Goal: Information Seeking & Learning: Learn about a topic

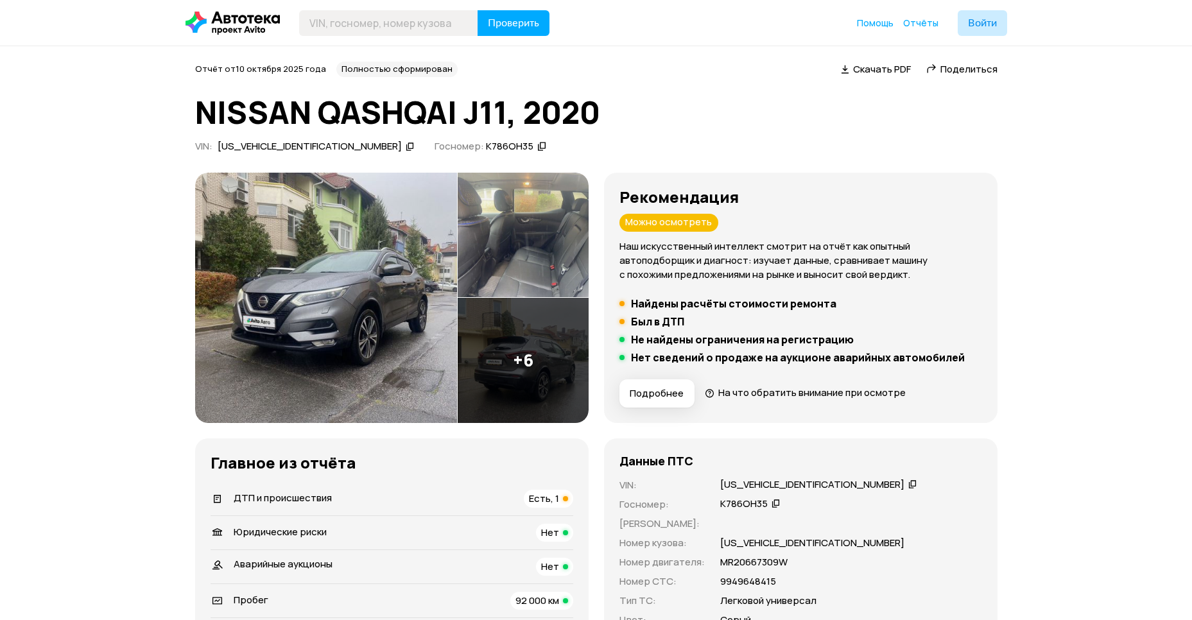
click at [396, 336] on img at bounding box center [326, 298] width 262 height 250
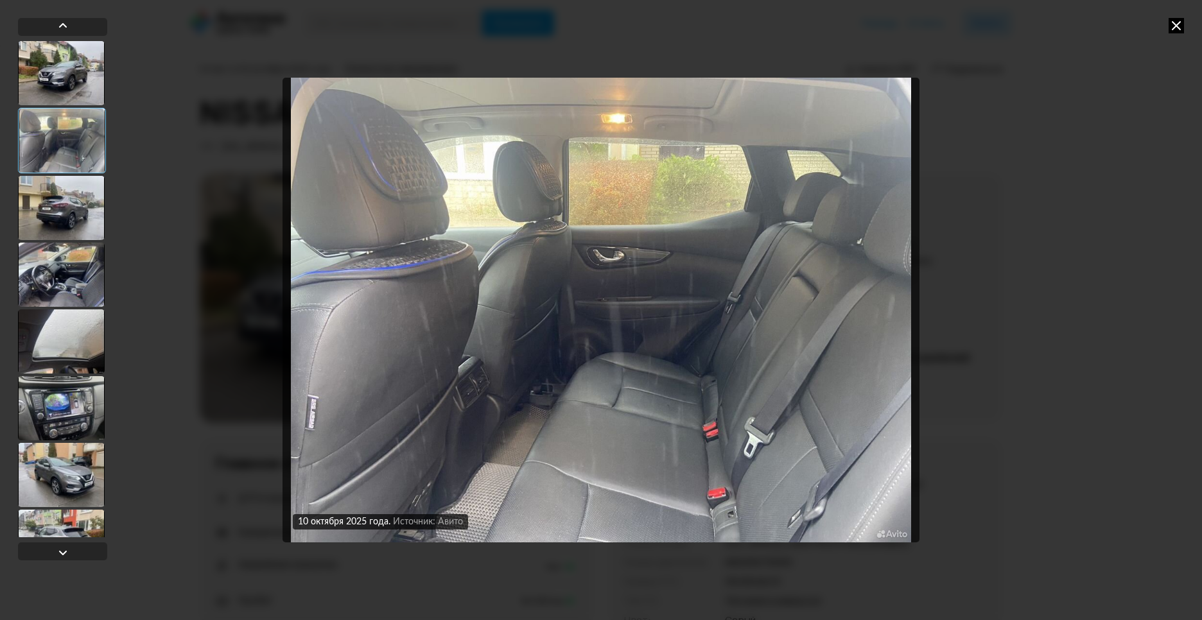
click at [341, 422] on img "Go to Slide 2" at bounding box center [600, 310] width 637 height 465
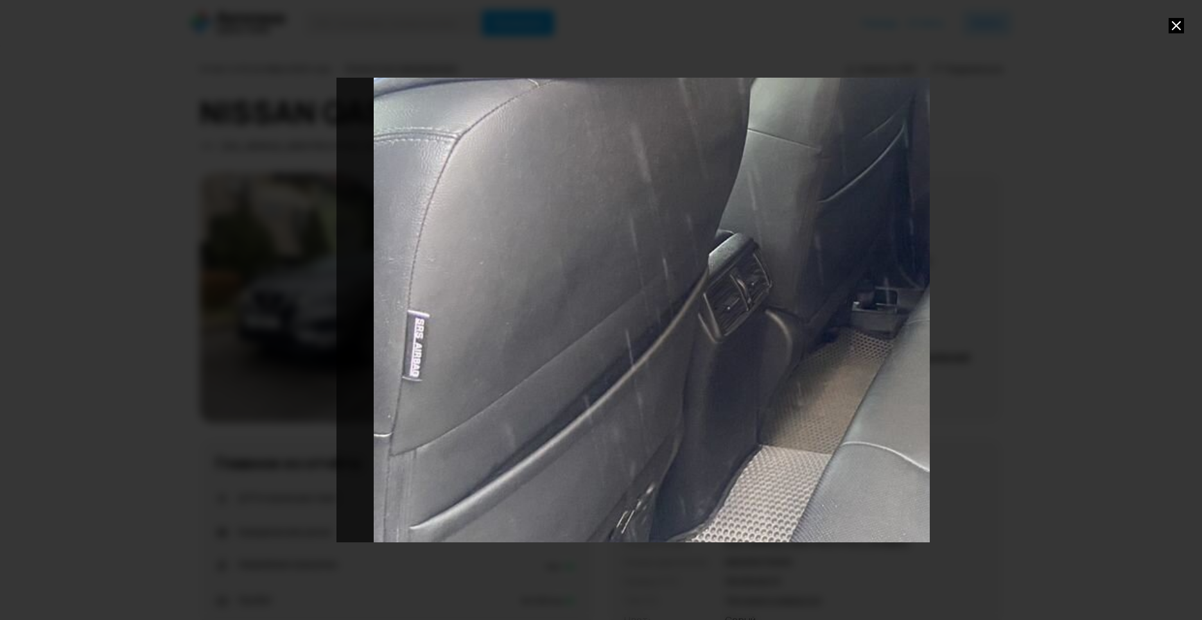
drag, startPoint x: 386, startPoint y: 411, endPoint x: 892, endPoint y: 241, distance: 533.0
click at [892, 241] on div "Go to Slide 2" at bounding box center [993, 140] width 1315 height 930
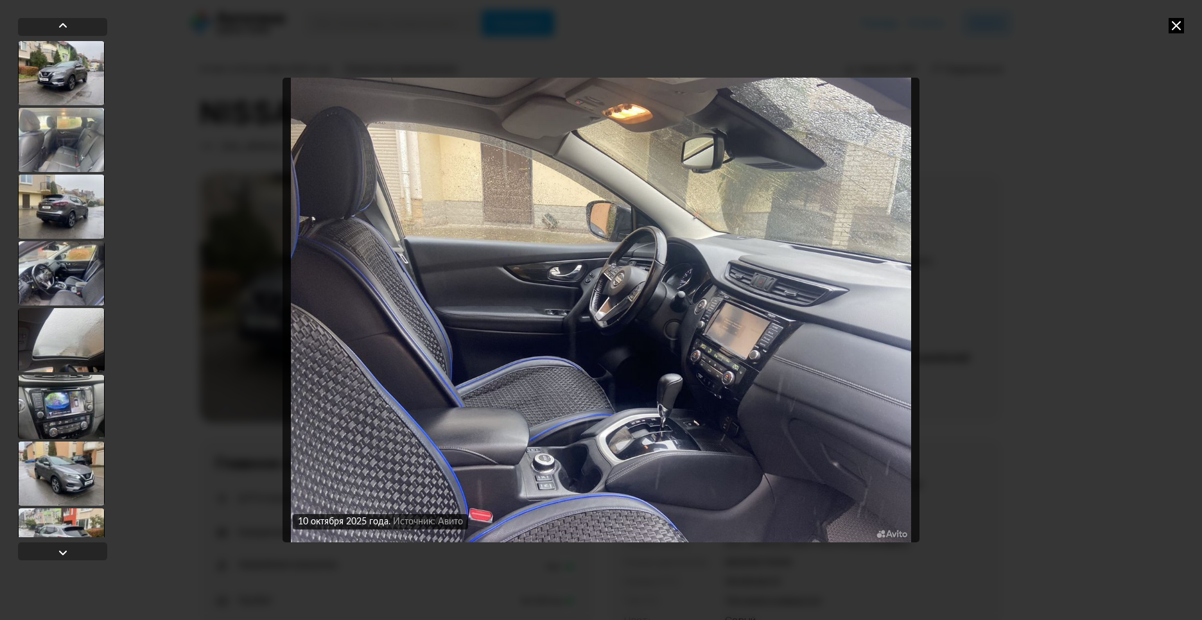
click at [1, 153] on div "[DATE] Источник: Авито [DATE] Источник: Авито [DATE] Источник: Авито [DATE] Ист…" at bounding box center [601, 310] width 1202 height 620
click at [39, 142] on div at bounding box center [61, 140] width 87 height 64
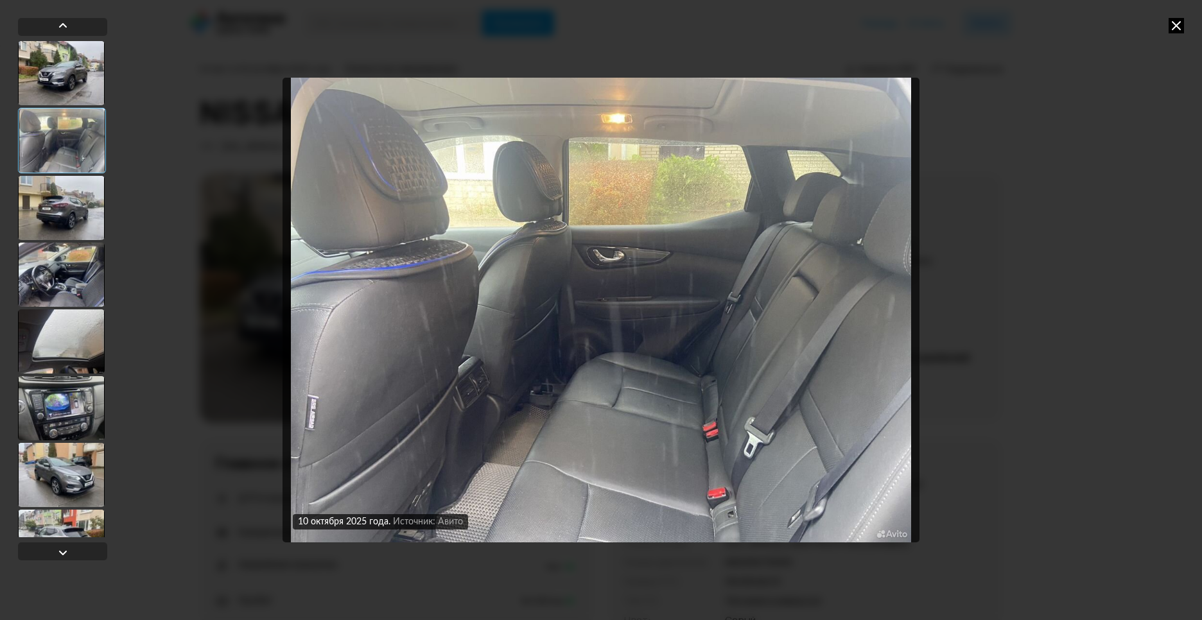
click at [325, 459] on img "Go to Slide 2" at bounding box center [600, 310] width 637 height 465
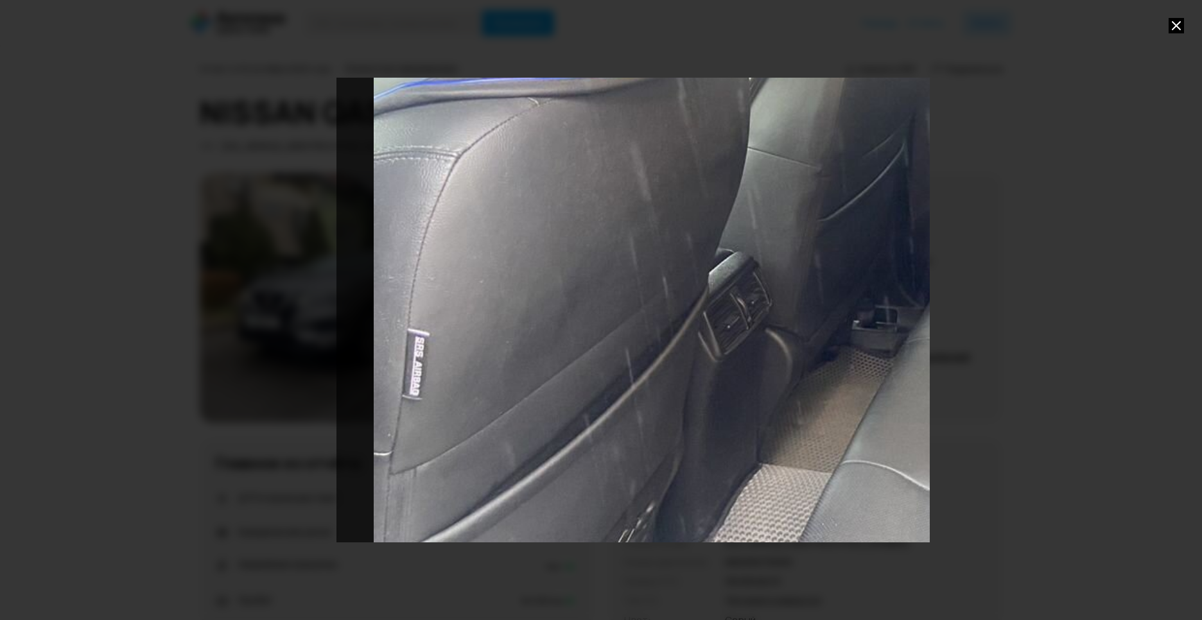
drag, startPoint x: 303, startPoint y: 428, endPoint x: 1228, endPoint y: 277, distance: 937.2
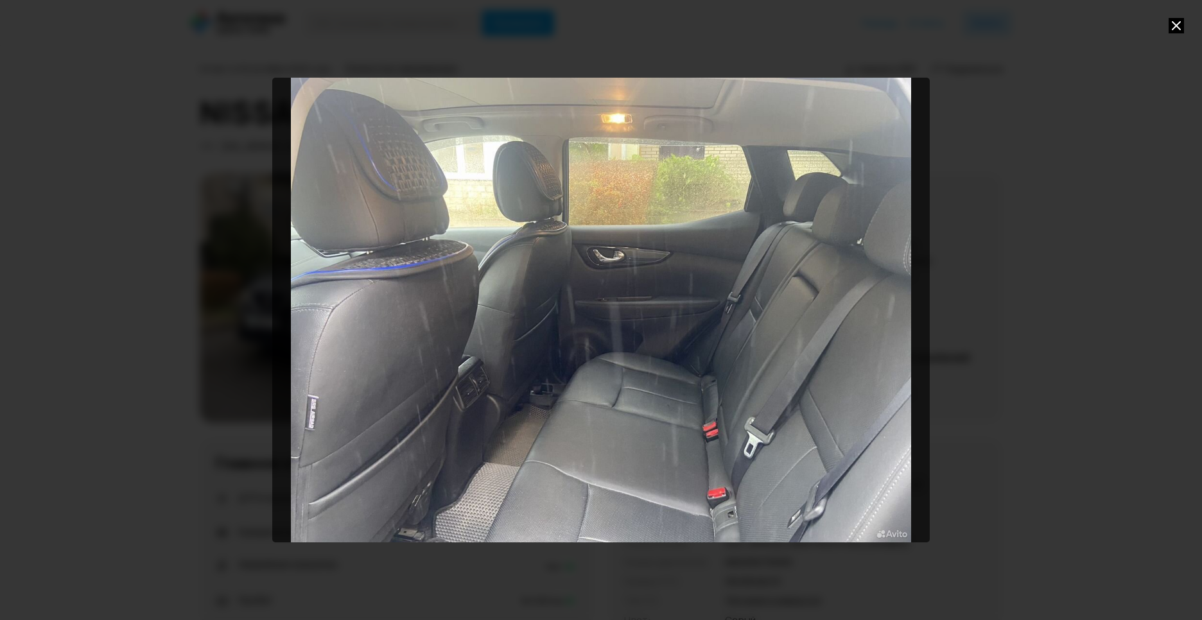
click at [1176, 28] on icon at bounding box center [1175, 25] width 15 height 15
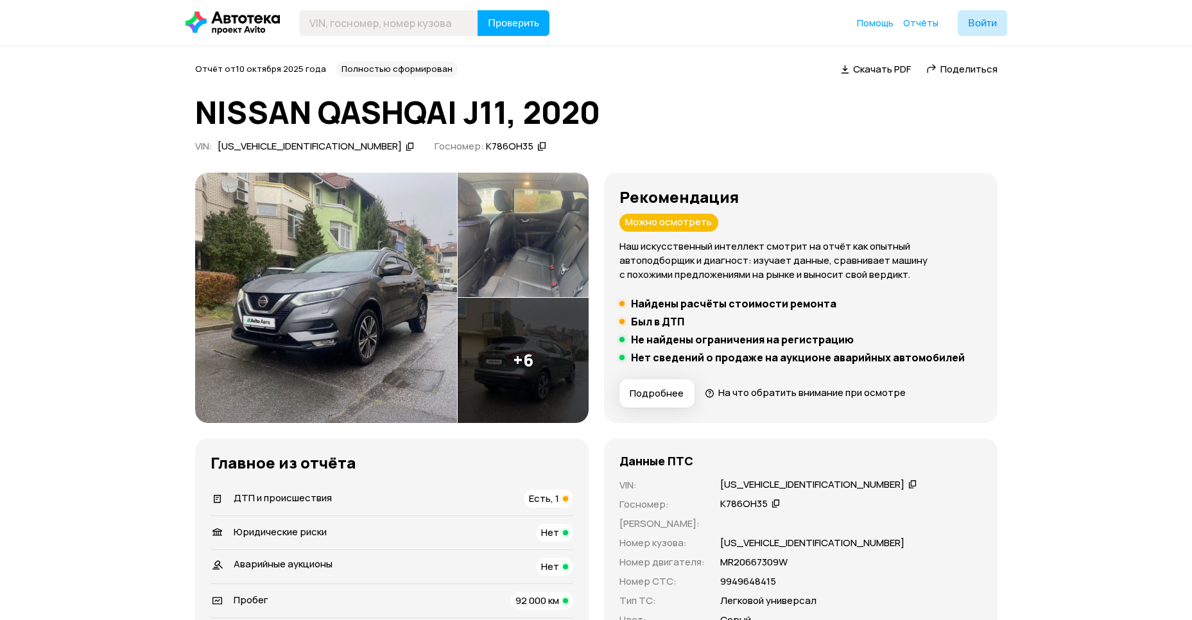
click at [506, 275] on img at bounding box center [523, 235] width 131 height 125
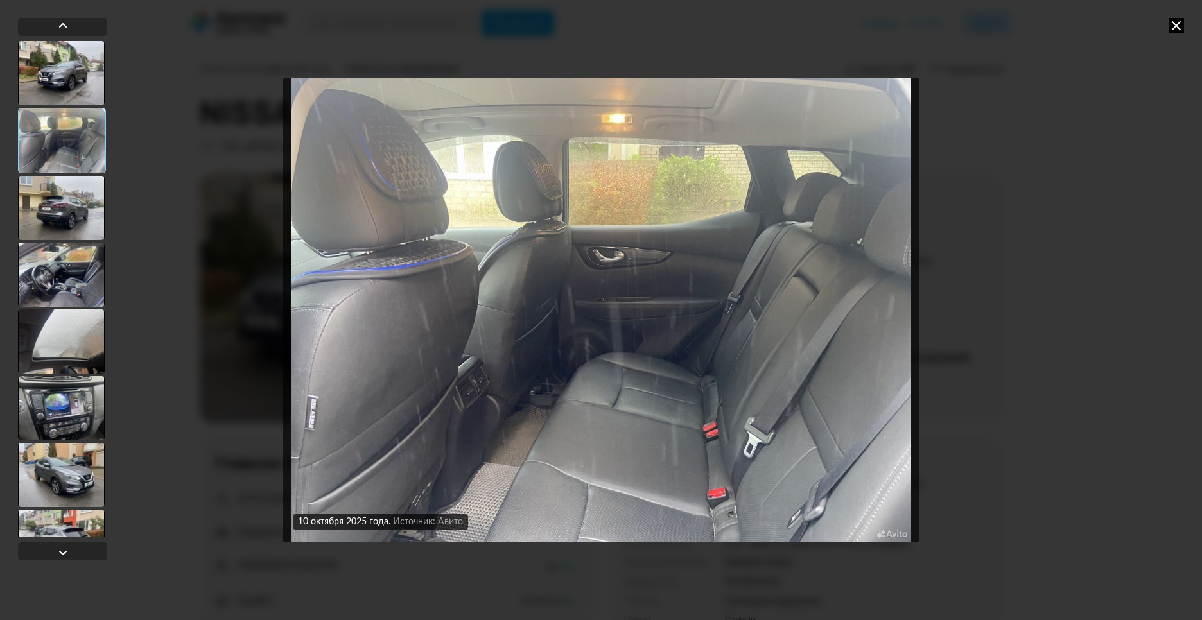
click at [1183, 28] on icon at bounding box center [1175, 25] width 15 height 15
